Goal: Task Accomplishment & Management: Complete application form

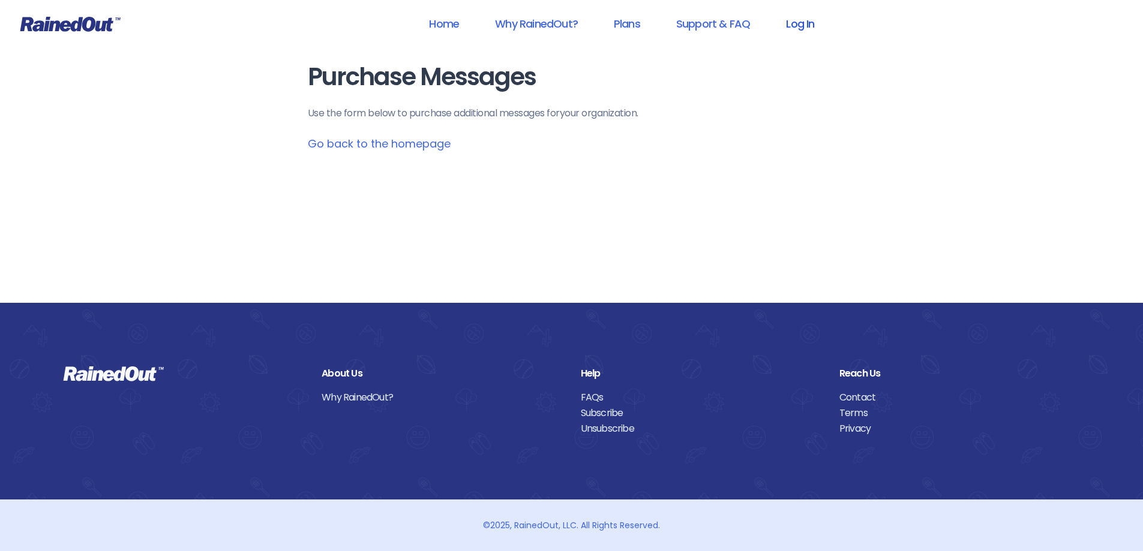
click at [801, 28] on link "Log In" at bounding box center [799, 23] width 59 height 27
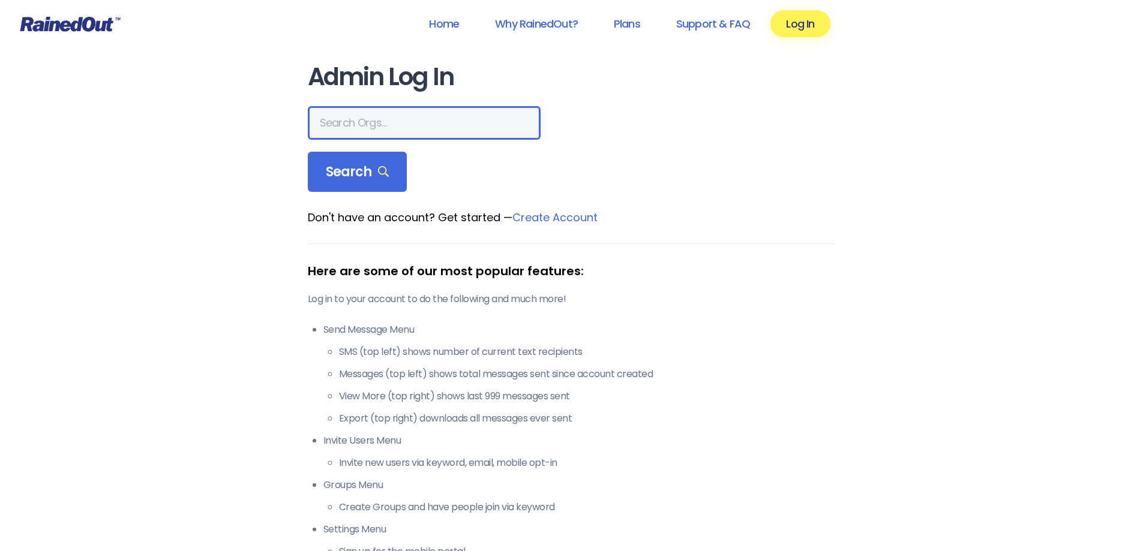
click at [353, 119] on input "text" at bounding box center [424, 123] width 233 height 34
type input "[GEOGRAPHIC_DATA]"
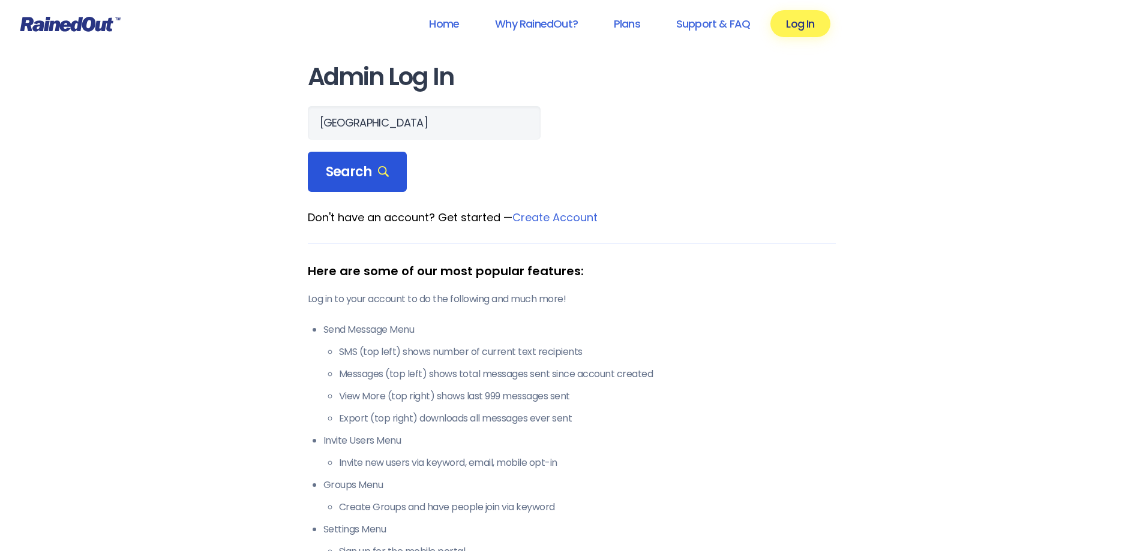
click at [343, 173] on span "Search" at bounding box center [358, 172] width 64 height 17
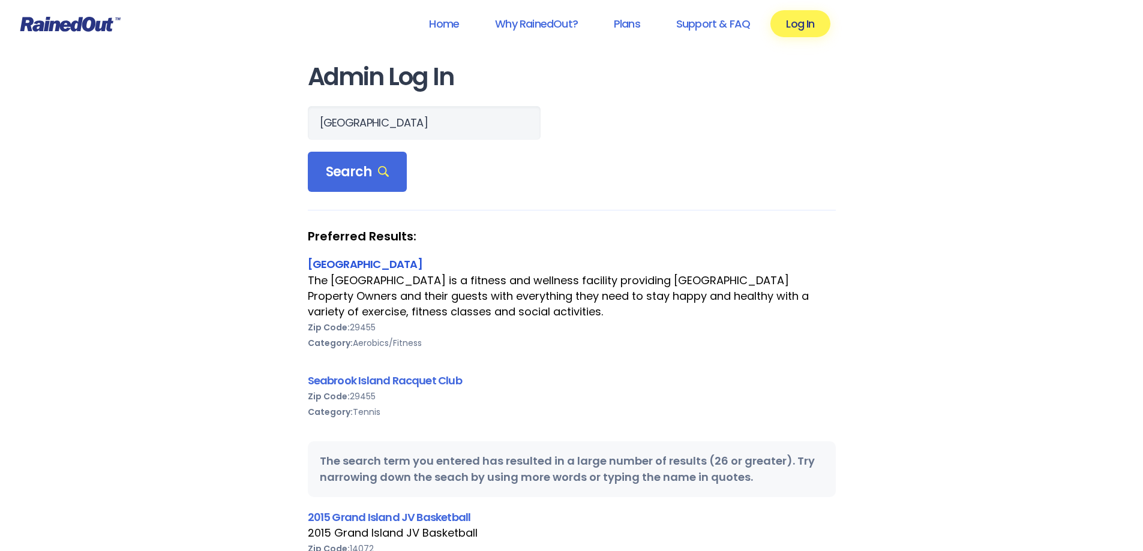
click at [380, 257] on link "[GEOGRAPHIC_DATA]" at bounding box center [365, 264] width 115 height 15
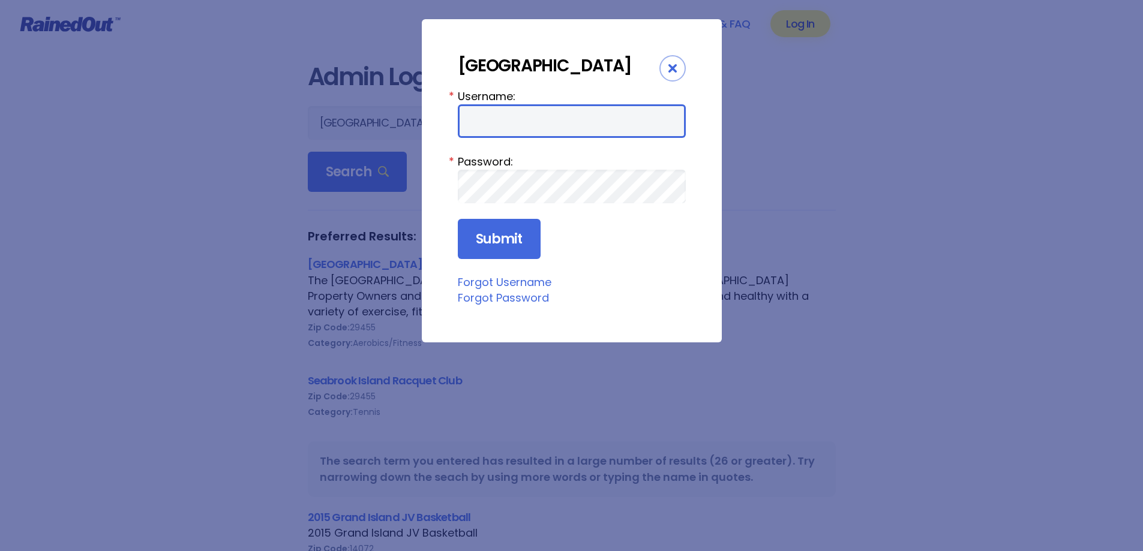
click at [504, 137] on input "Username:" at bounding box center [572, 121] width 228 height 34
type input "LakeHouse"
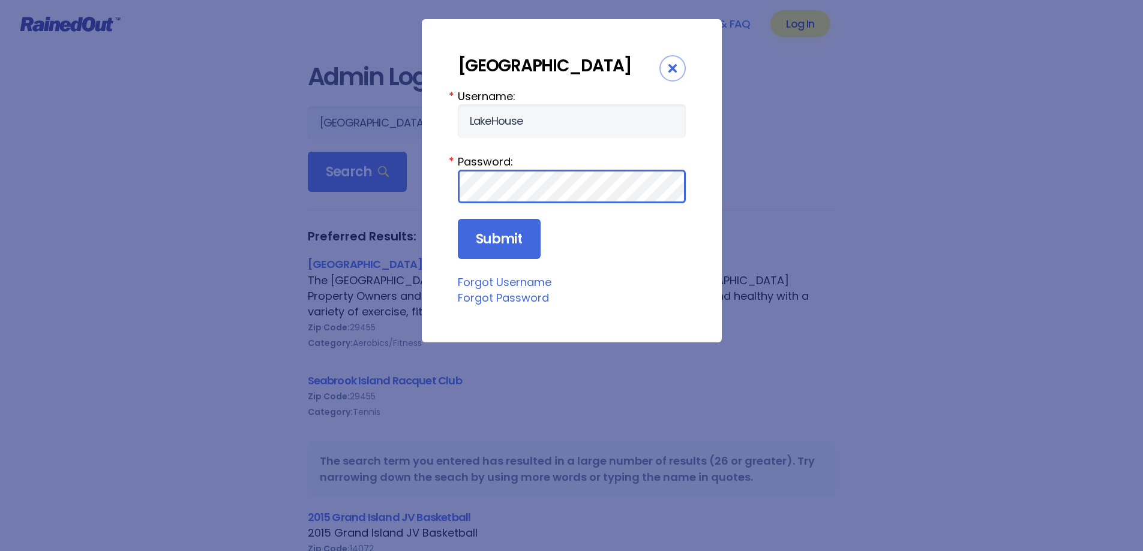
click at [458, 219] on input "Submit" at bounding box center [499, 239] width 83 height 41
